Goal: Task Accomplishment & Management: Manage account settings

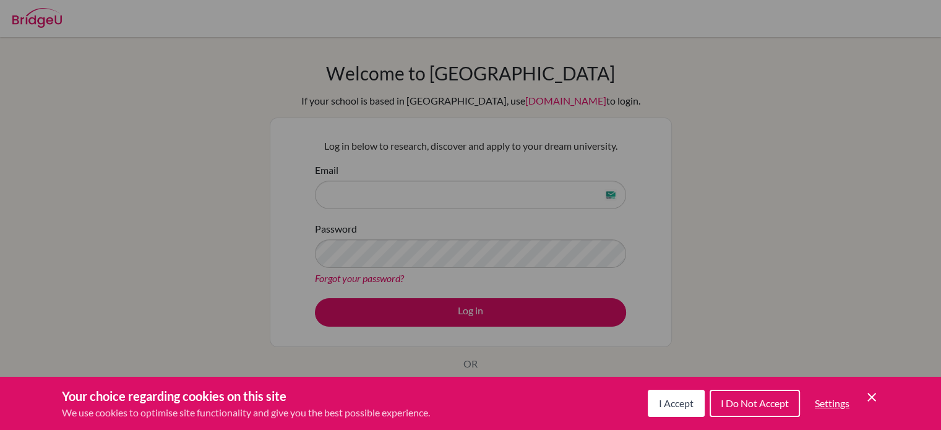
click at [874, 392] on icon "Cookie Control Close Icon" at bounding box center [872, 397] width 15 height 15
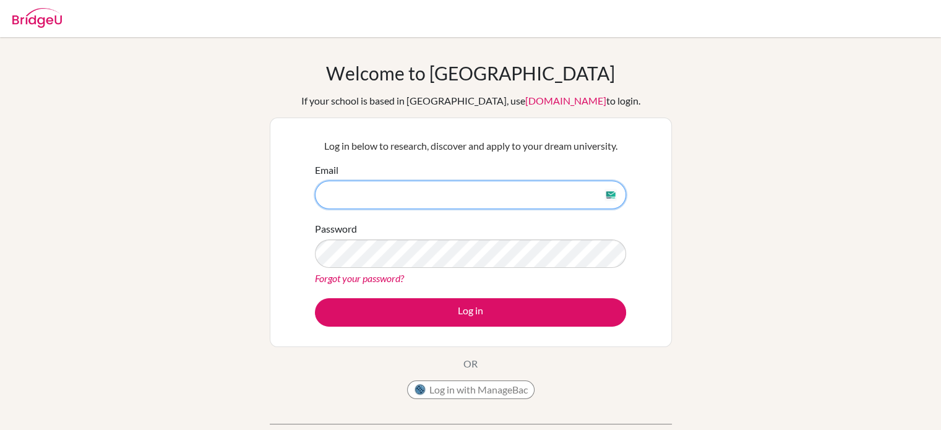
click at [504, 184] on input "Email" at bounding box center [470, 195] width 311 height 28
type input "[EMAIL_ADDRESS][DOMAIN_NAME]"
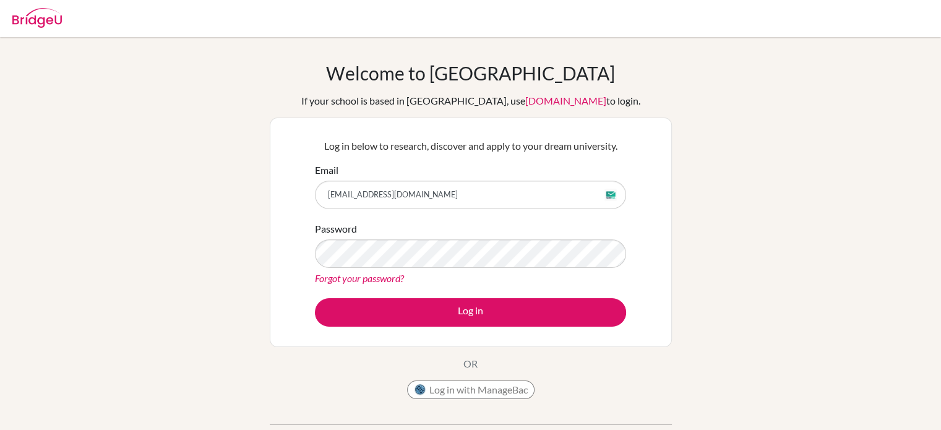
click at [391, 284] on link "Forgot your password?" at bounding box center [359, 278] width 89 height 12
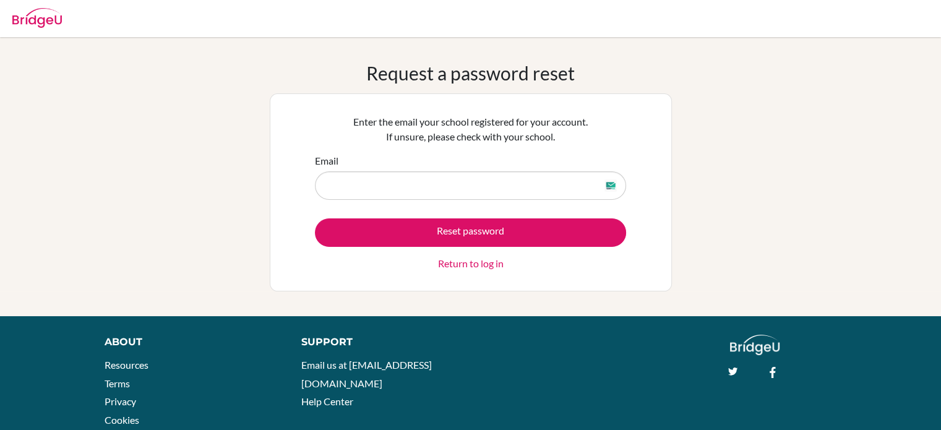
scroll to position [5, 0]
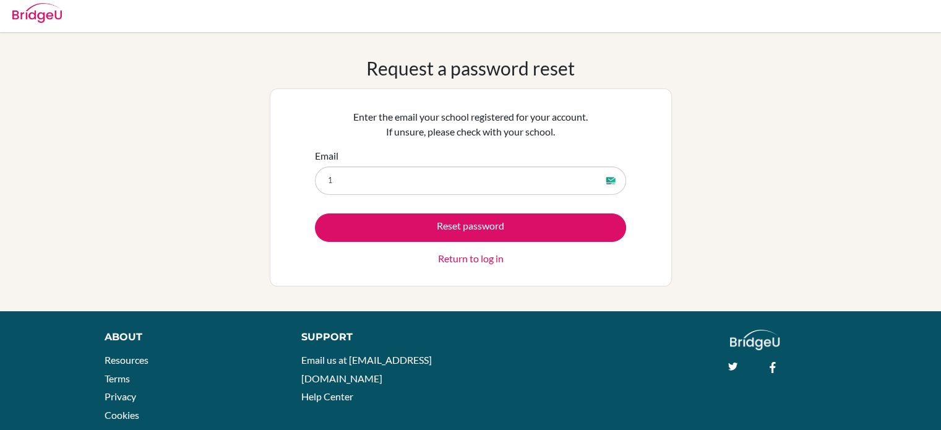
type input "[EMAIL_ADDRESS][DOMAIN_NAME]"
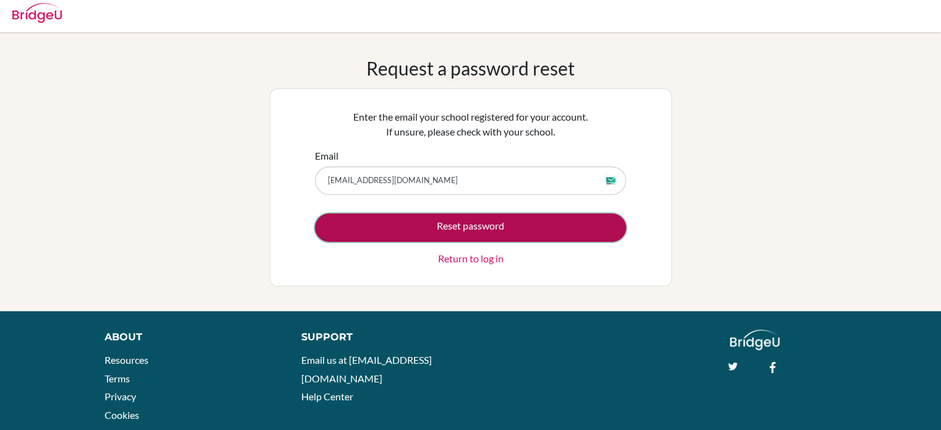
click at [453, 235] on button "Reset password" at bounding box center [470, 228] width 311 height 28
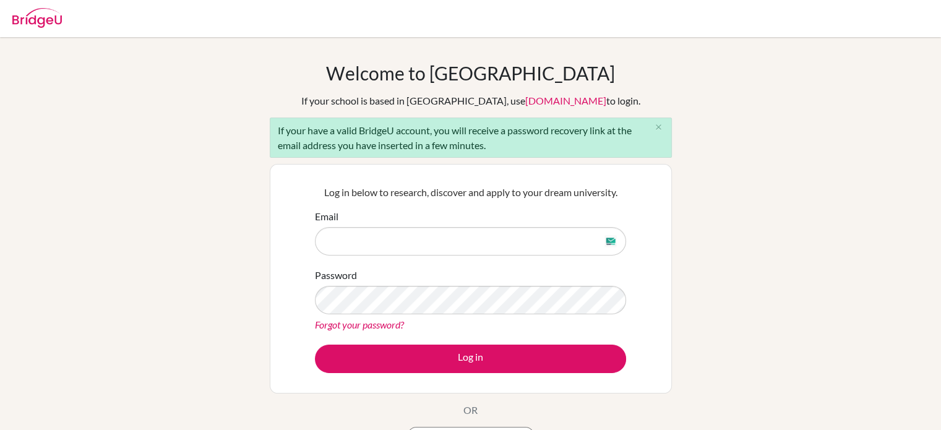
click at [834, 139] on div "Welcome to [GEOGRAPHIC_DATA] If your school is based in [GEOGRAPHIC_DATA], use …" at bounding box center [470, 287] width 941 height 451
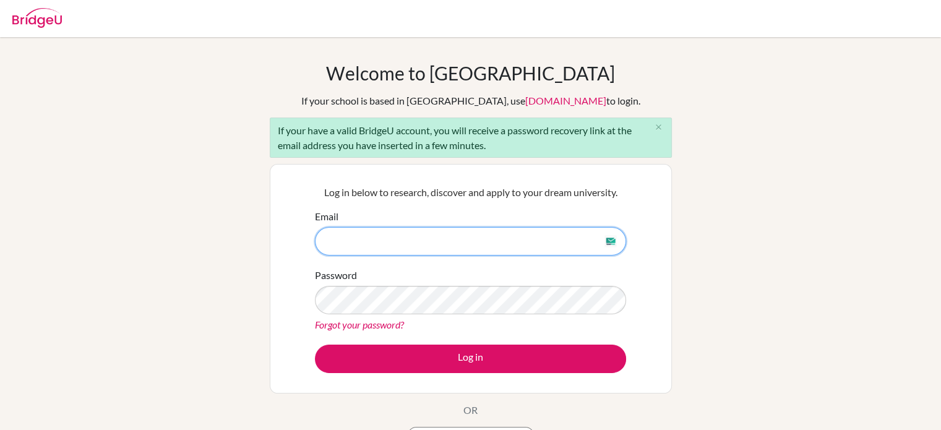
drag, startPoint x: 409, startPoint y: 228, endPoint x: 421, endPoint y: 197, distance: 33.3
click at [409, 228] on input "Email" at bounding box center [470, 241] width 311 height 28
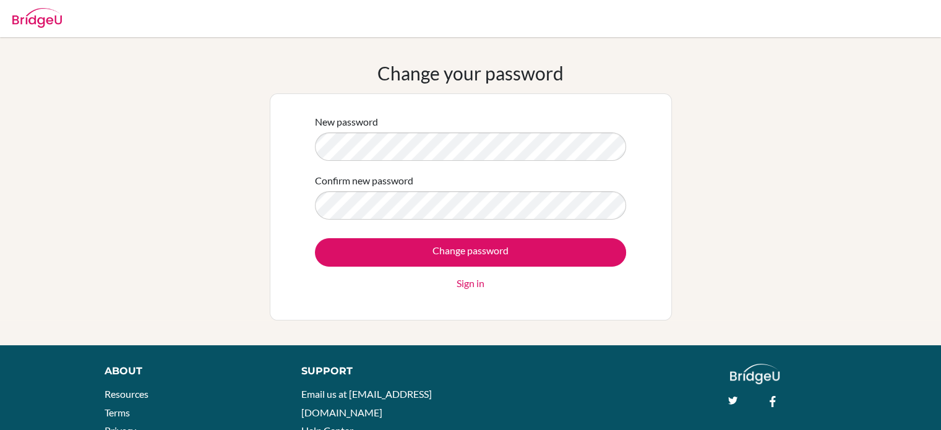
click at [726, 167] on div "Change your password New password Confirm new password Change password Sign in" at bounding box center [470, 191] width 941 height 259
click at [776, 143] on div "Change your password New password Confirm new password Change password Sign in" at bounding box center [470, 191] width 941 height 259
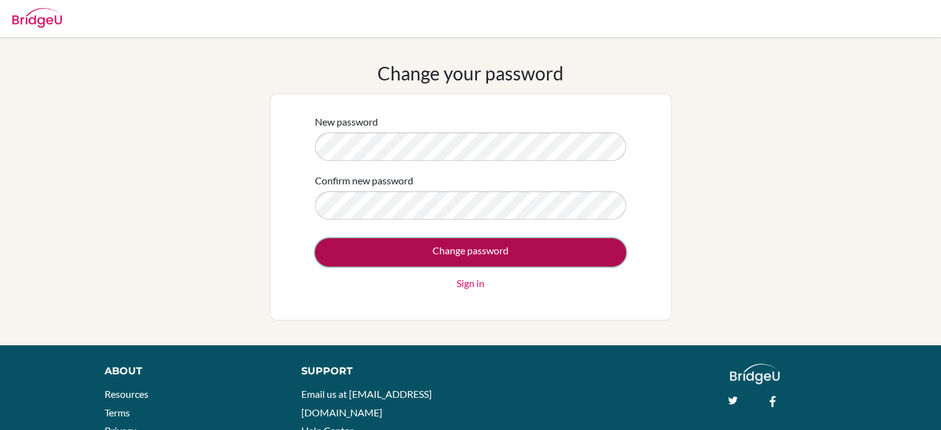
click at [499, 259] on input "Change password" at bounding box center [470, 252] width 311 height 28
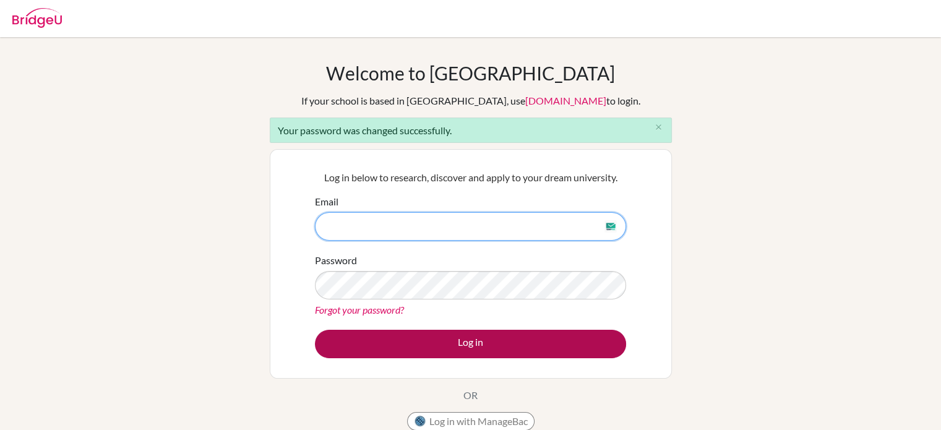
type input "[EMAIL_ADDRESS][DOMAIN_NAME]"
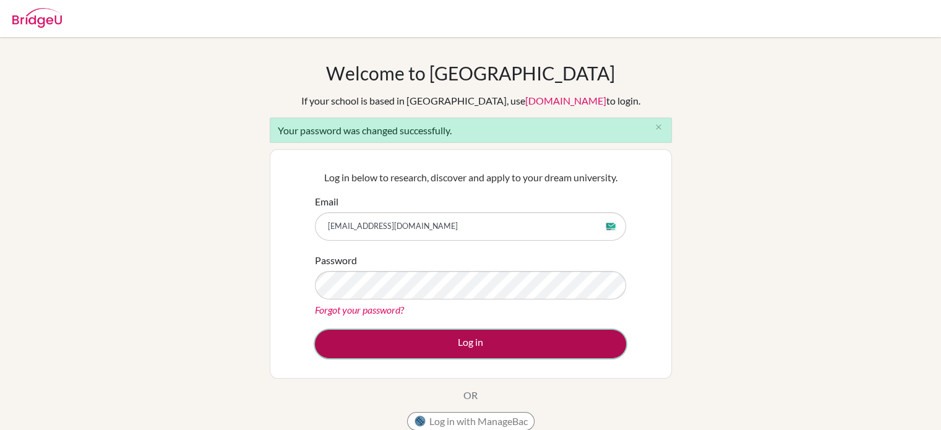
click at [437, 343] on button "Log in" at bounding box center [470, 344] width 311 height 28
